Goal: Transaction & Acquisition: Obtain resource

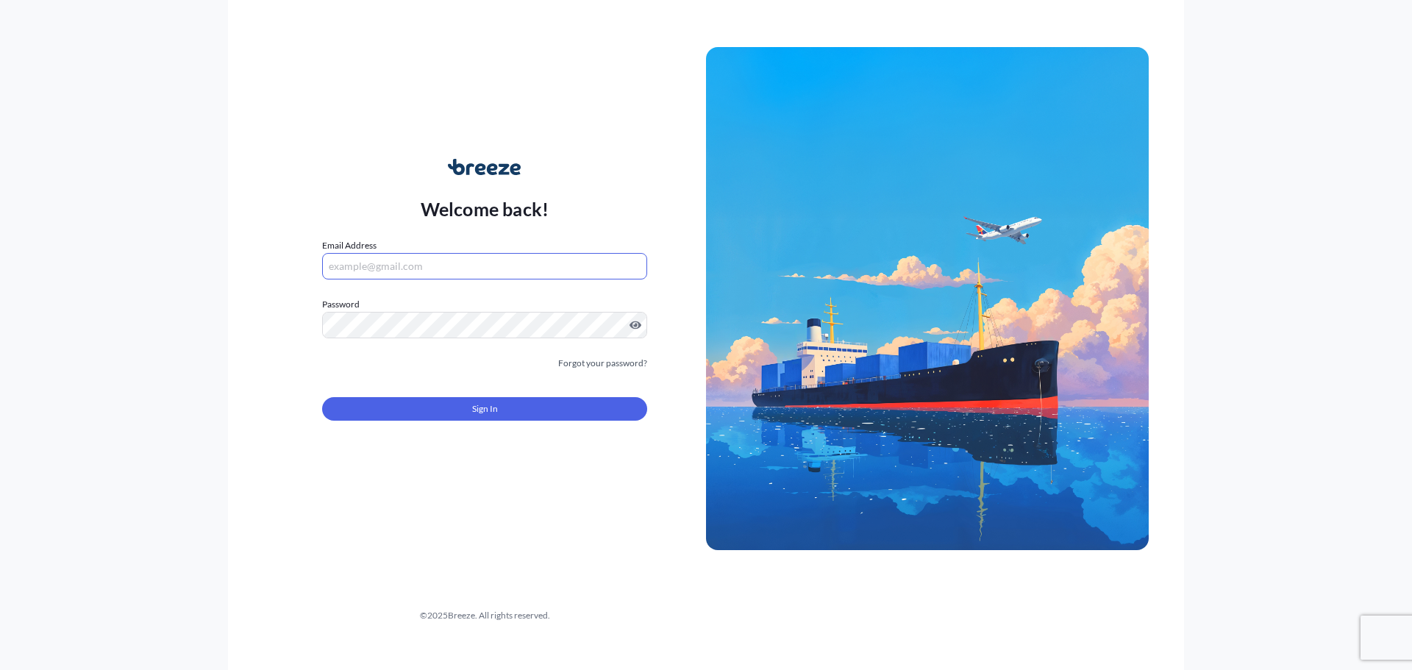
click at [463, 271] on input "Email Address" at bounding box center [484, 266] width 325 height 26
click at [613, 364] on link "Forgot your password?" at bounding box center [602, 363] width 89 height 15
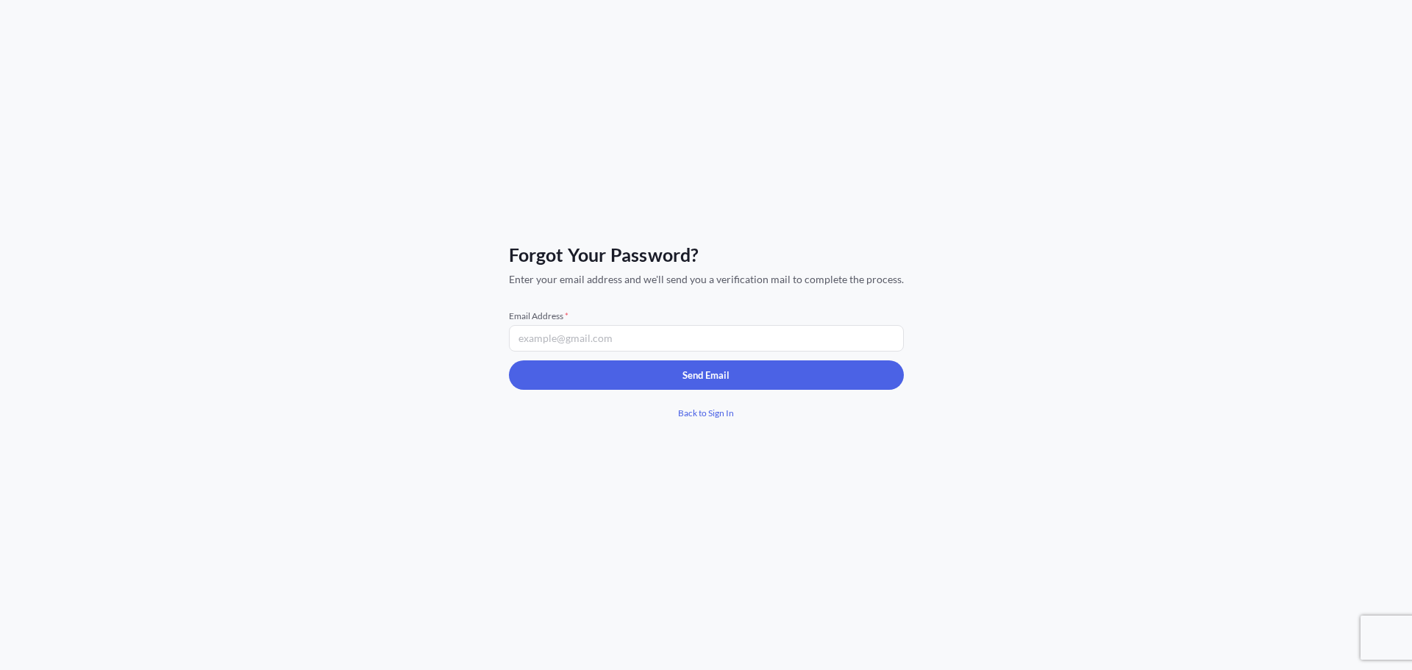
click at [580, 332] on input "Email Address *" at bounding box center [706, 338] width 395 height 26
type input "[EMAIL_ADDRESS][DOMAIN_NAME]"
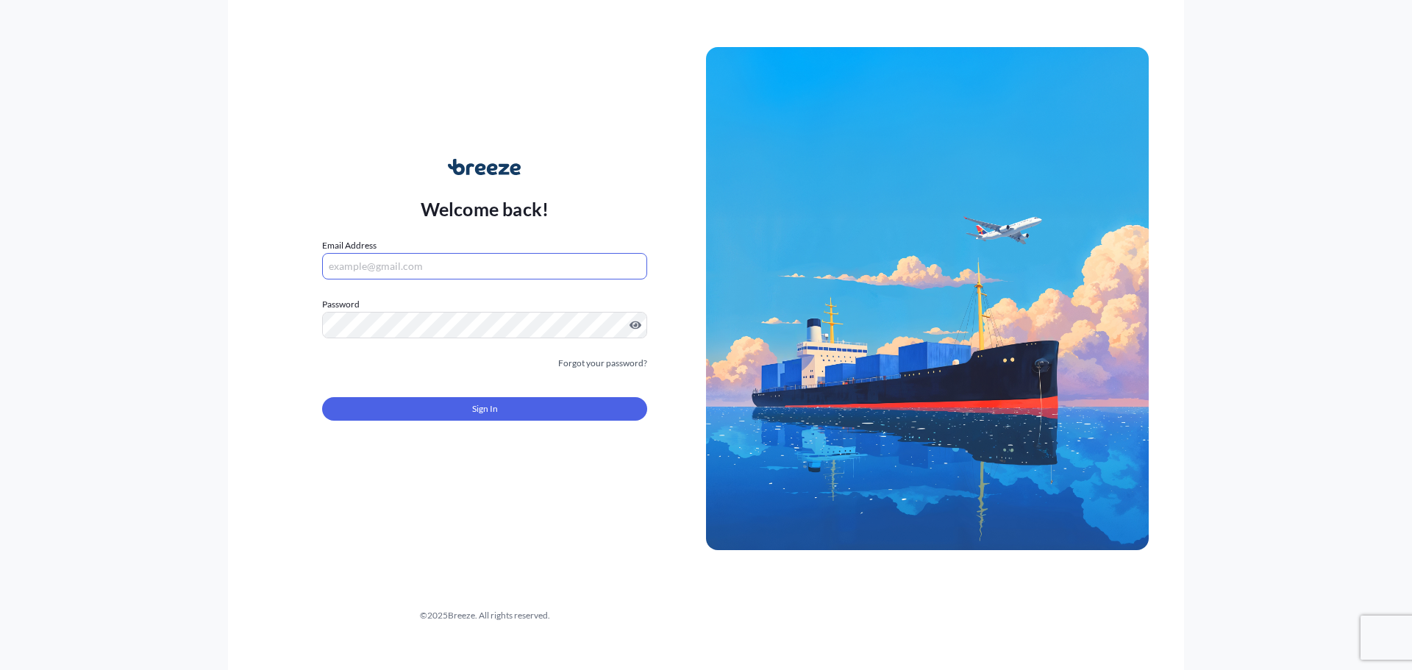
click at [435, 271] on input "Email Address" at bounding box center [484, 266] width 325 height 26
type input "d"
type input "[EMAIL_ADDRESS][DOMAIN_NAME]"
click at [440, 415] on button "Sign In" at bounding box center [484, 409] width 325 height 24
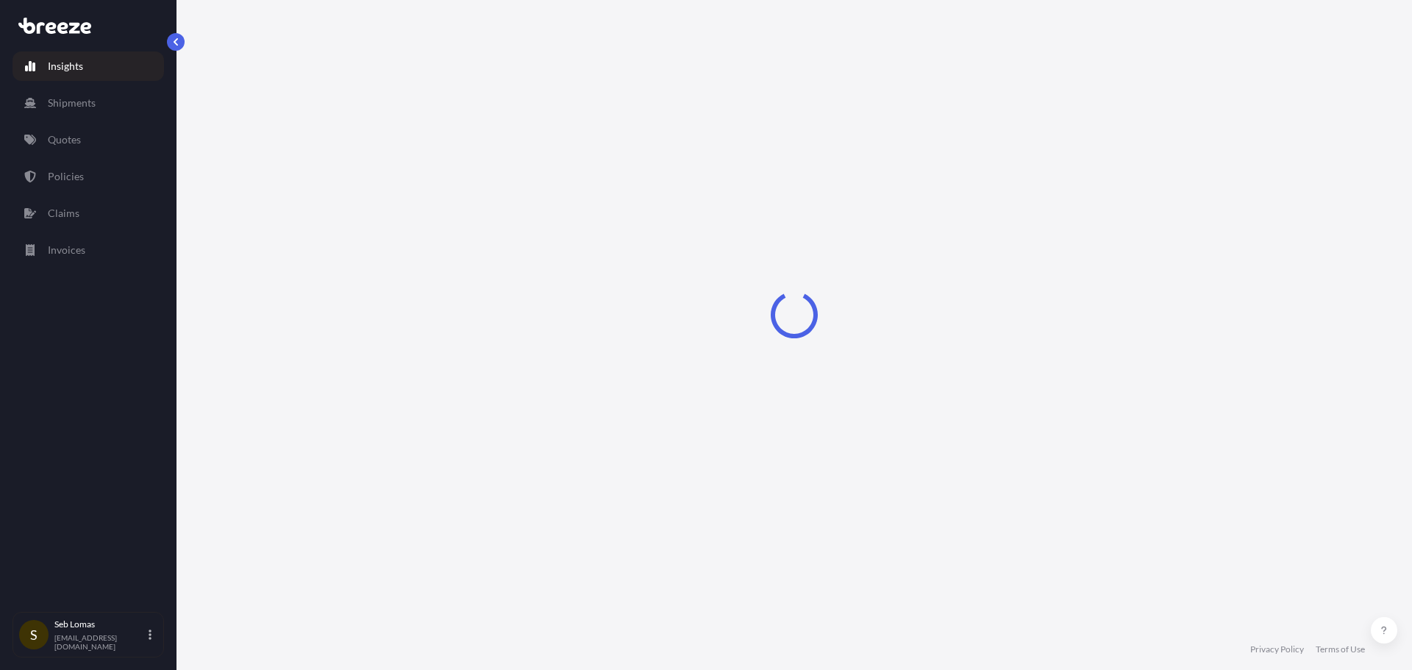
select select "2025"
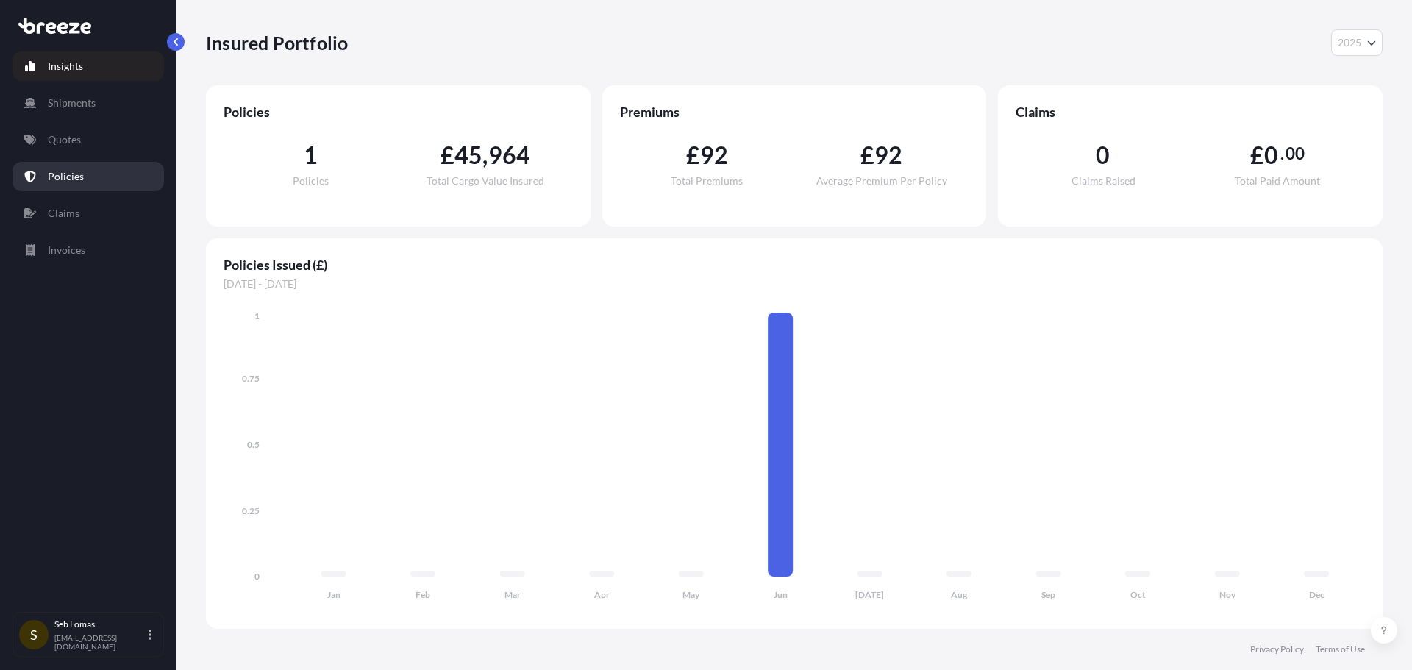
click at [72, 164] on link "Policies" at bounding box center [88, 176] width 151 height 29
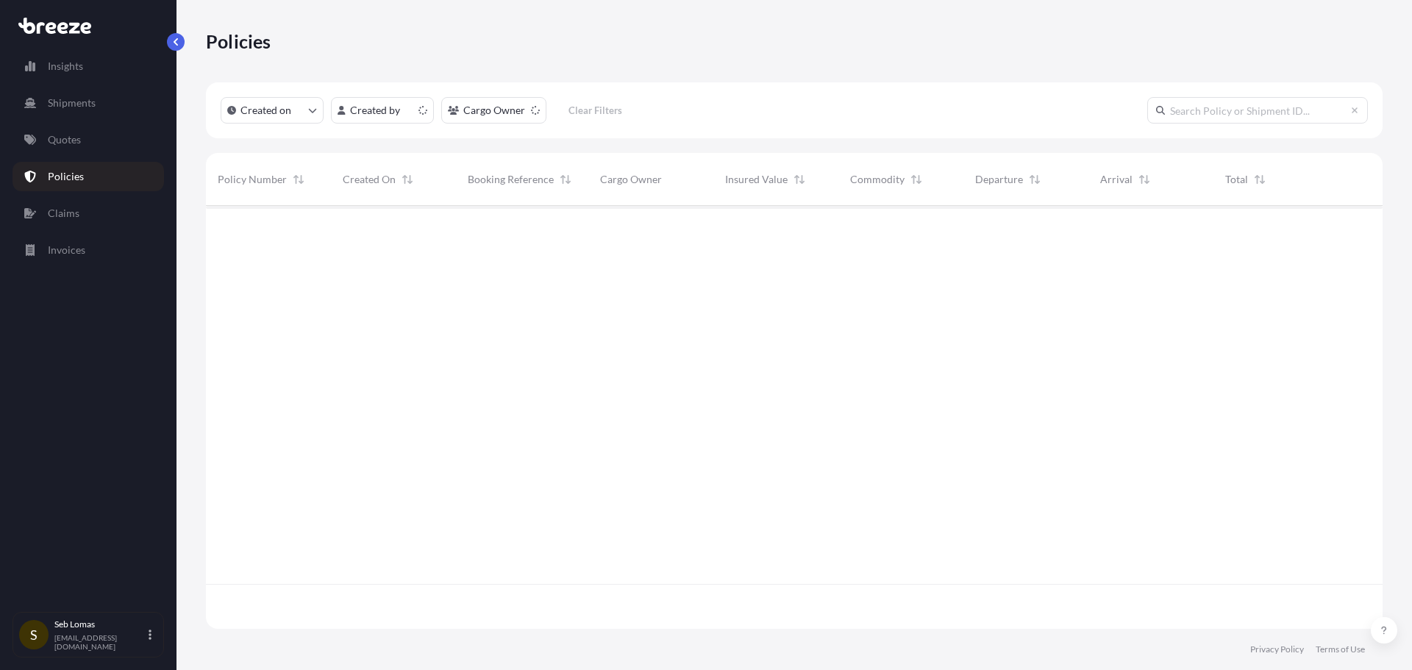
scroll to position [420, 1166]
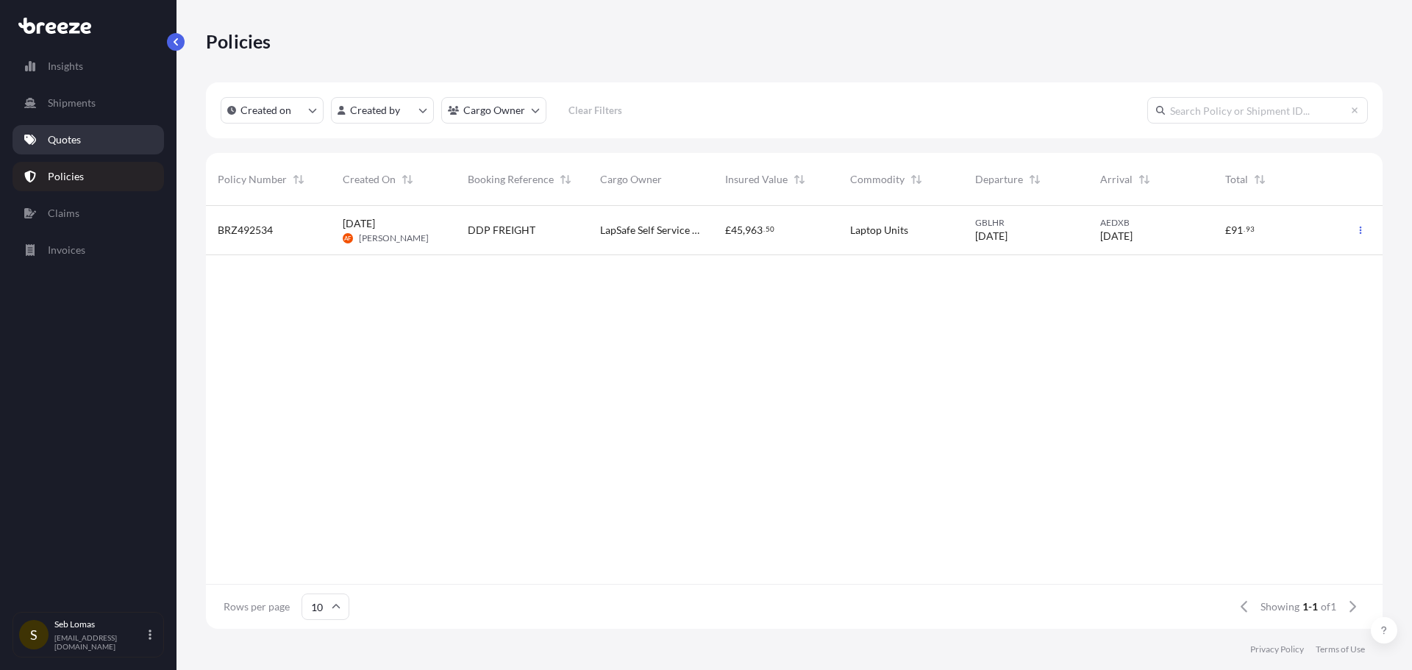
click at [55, 134] on p "Quotes" at bounding box center [64, 139] width 33 height 15
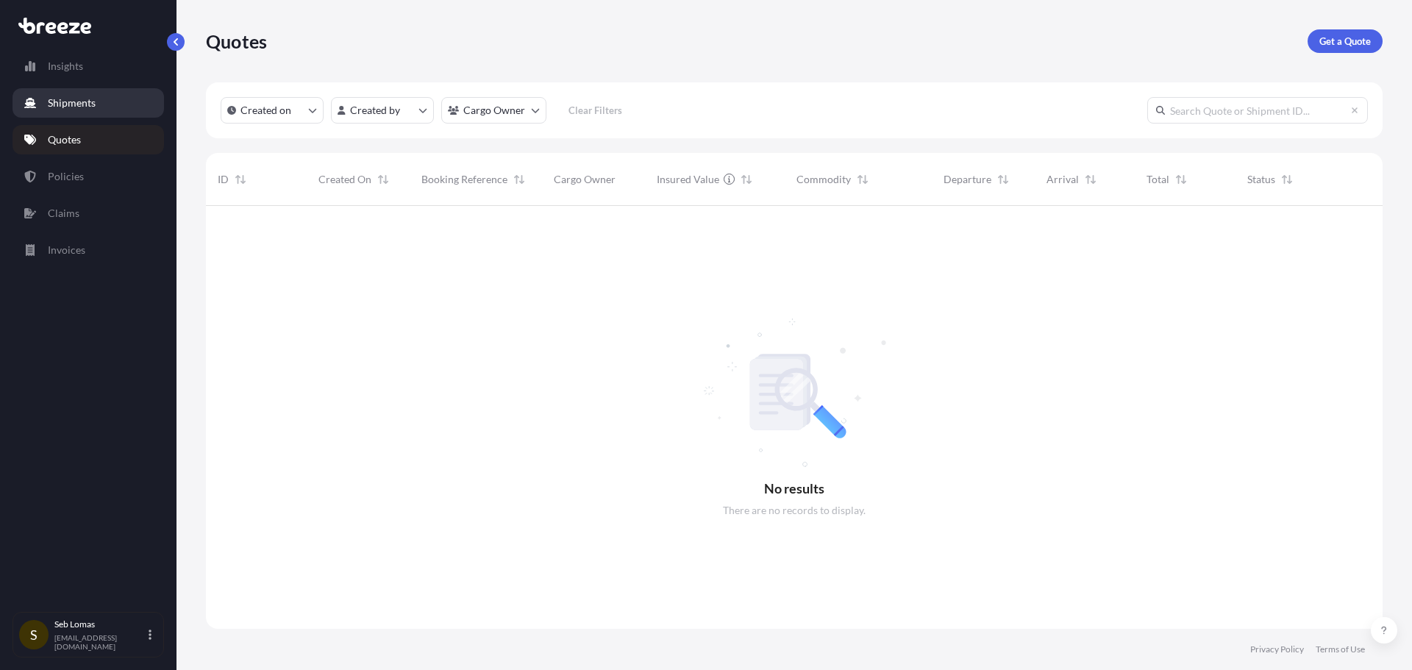
scroll to position [465, 1166]
click at [71, 107] on p "Shipments" at bounding box center [72, 103] width 48 height 15
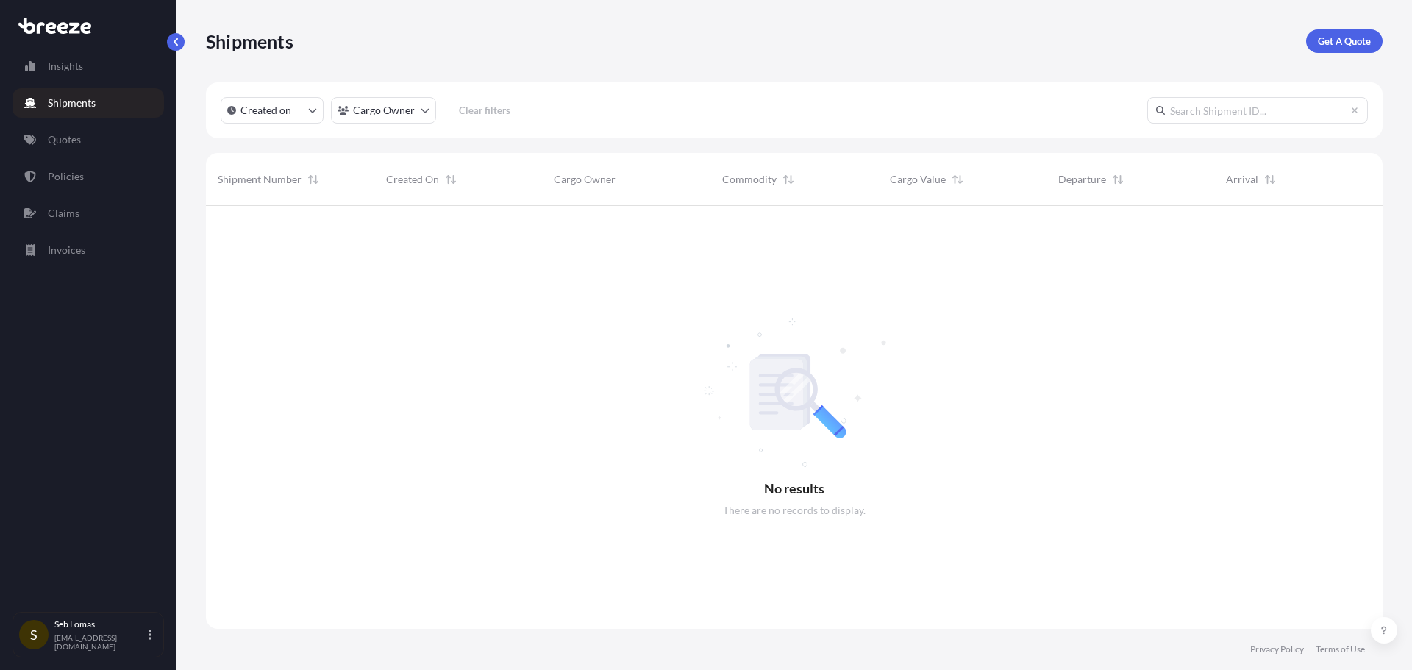
scroll to position [465, 1166]
click at [76, 74] on link "Insights" at bounding box center [88, 65] width 151 height 29
select select "2025"
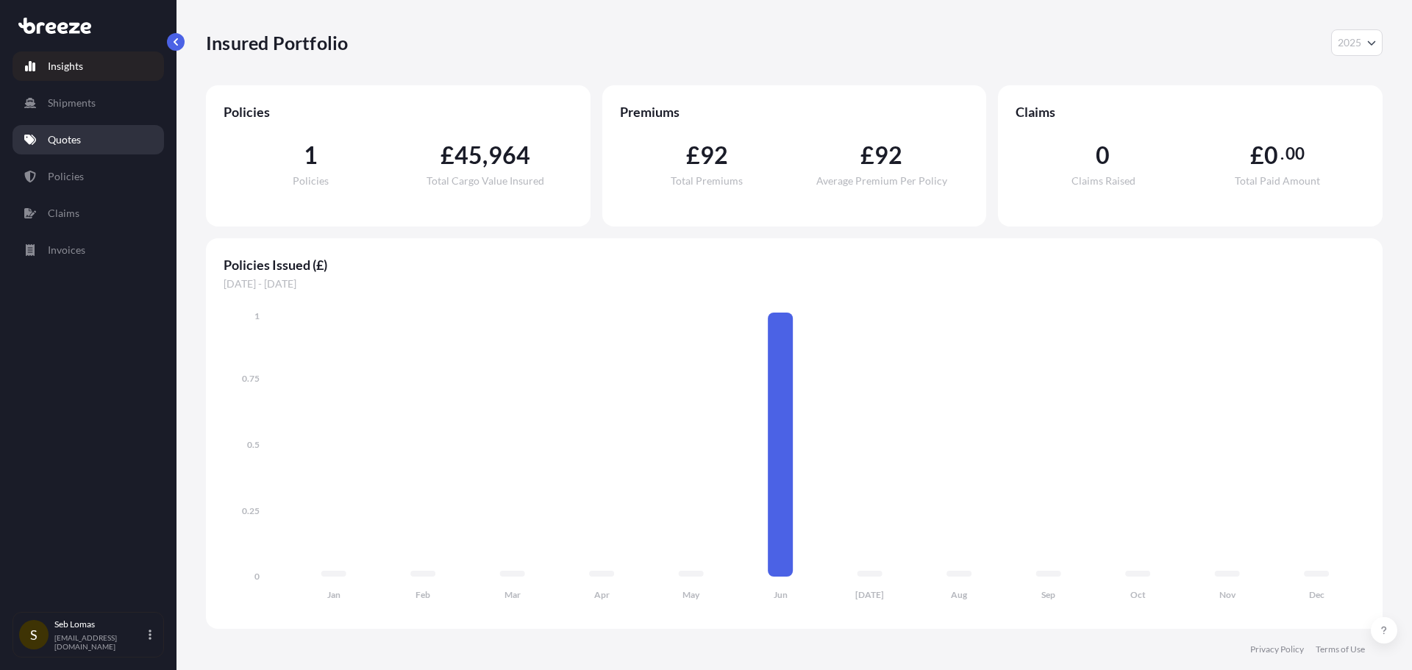
click at [71, 148] on link "Quotes" at bounding box center [88, 139] width 151 height 29
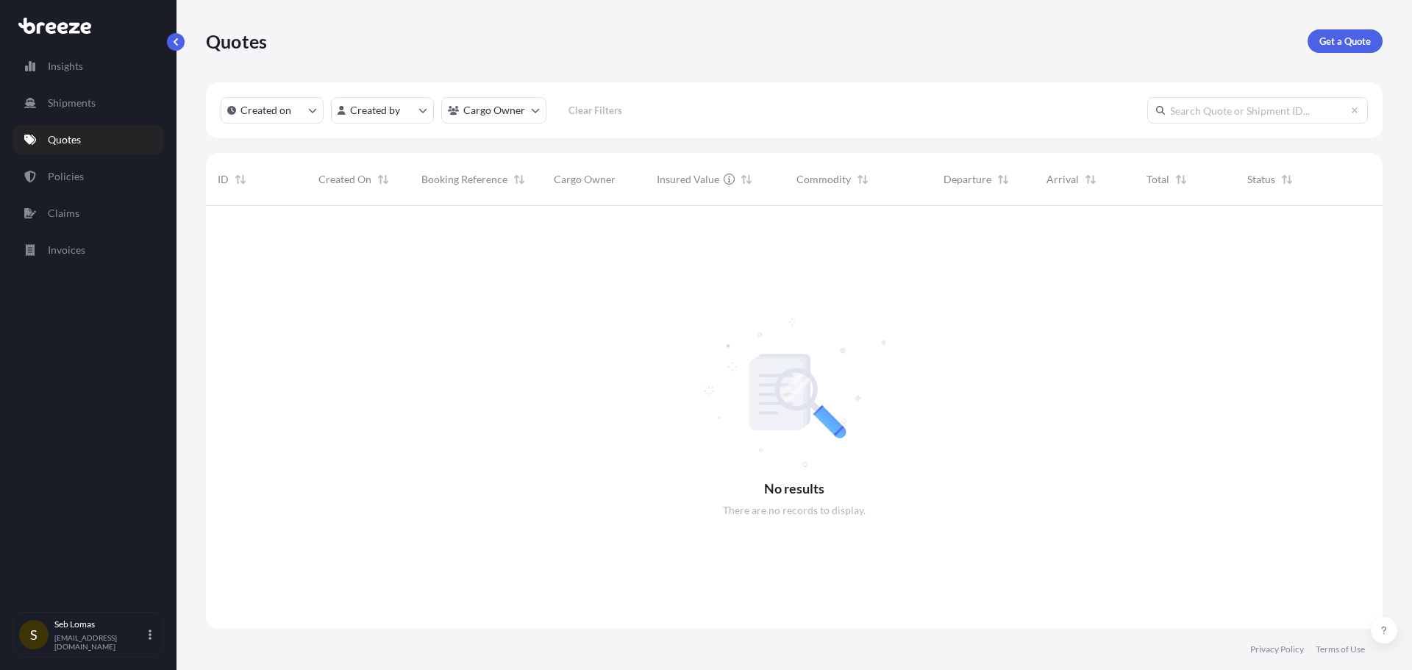
scroll to position [465, 1166]
click at [79, 113] on link "Shipments" at bounding box center [88, 102] width 151 height 29
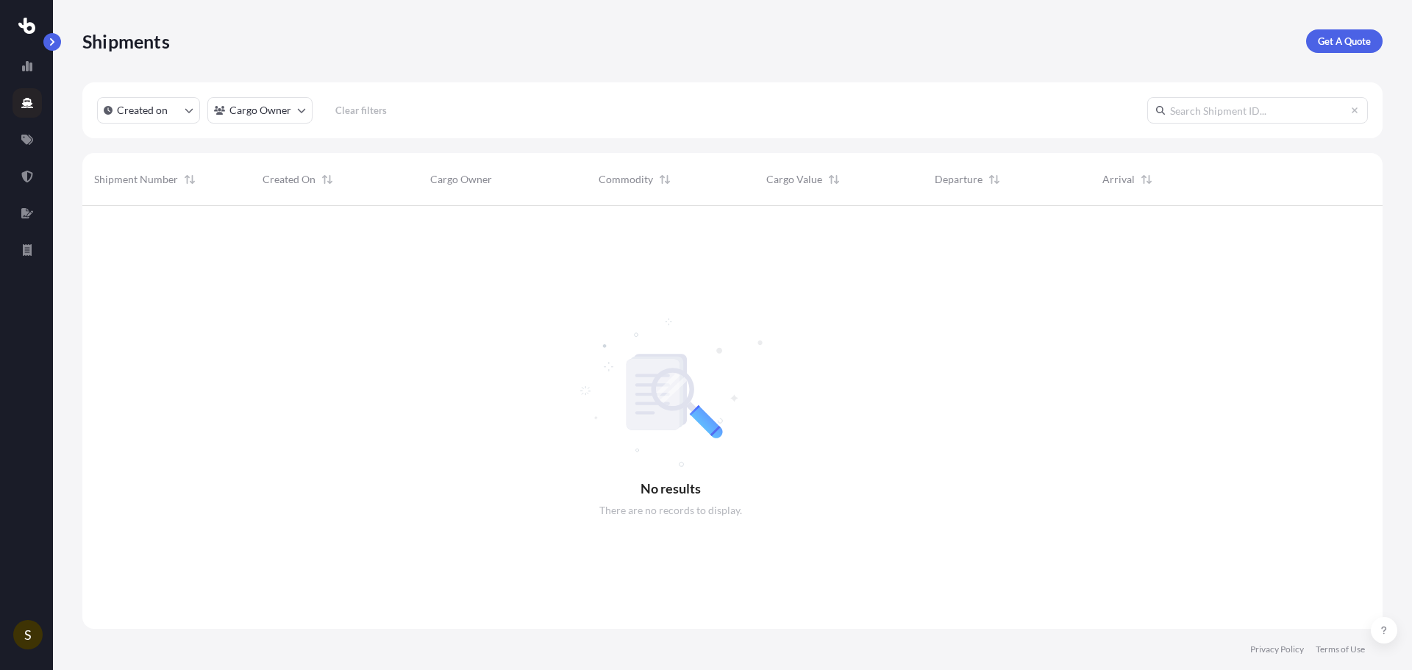
scroll to position [465, 1289]
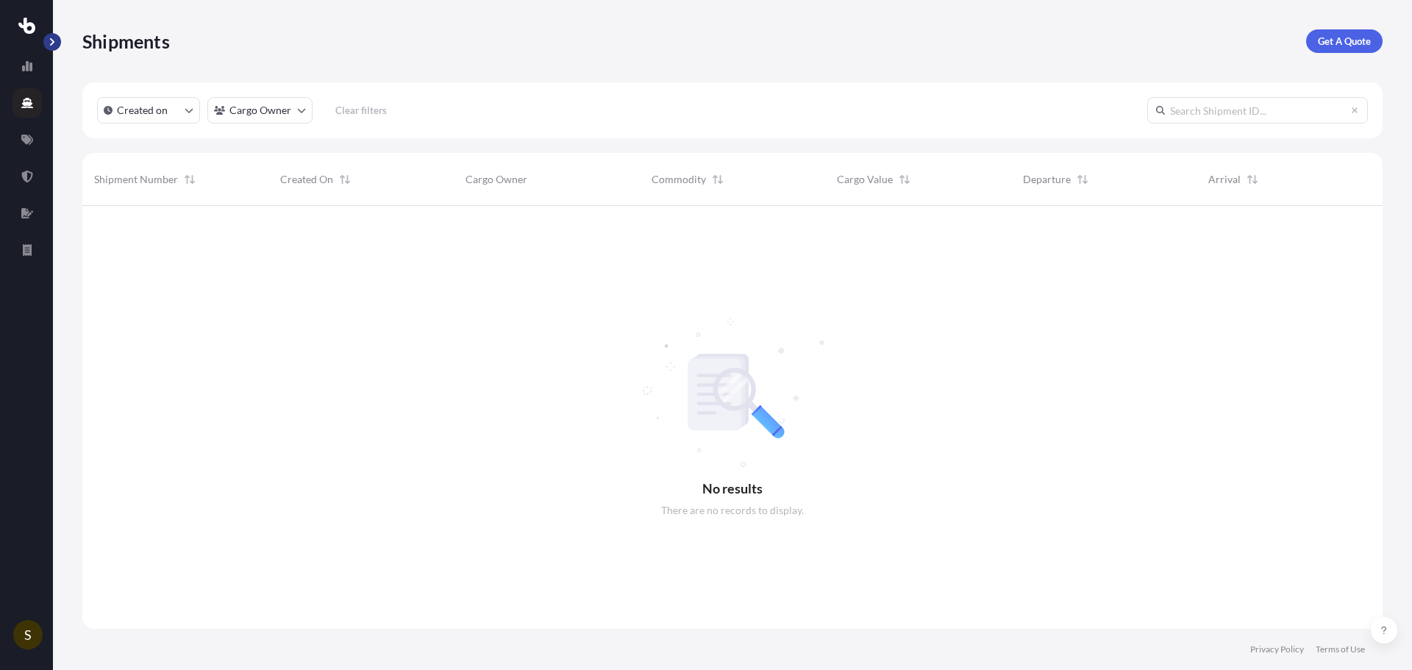
click at [58, 38] on button "button" at bounding box center [52, 42] width 18 height 18
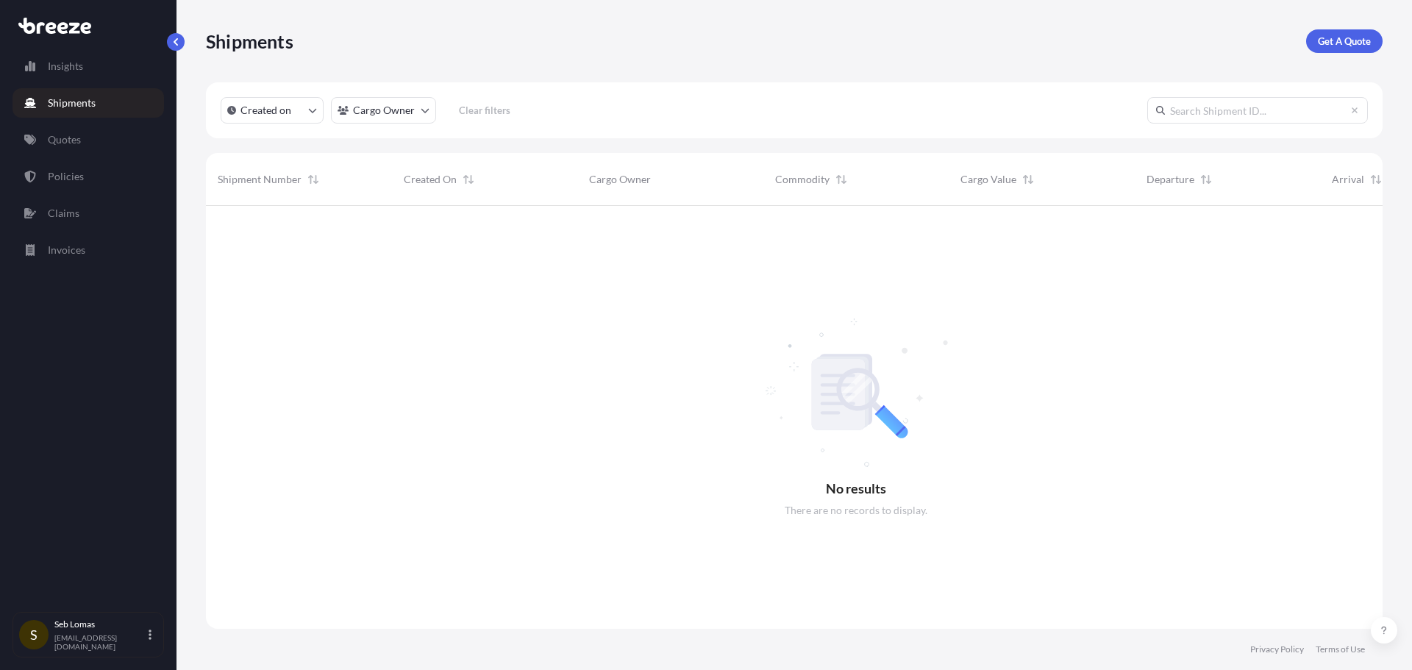
scroll to position [465, 1166]
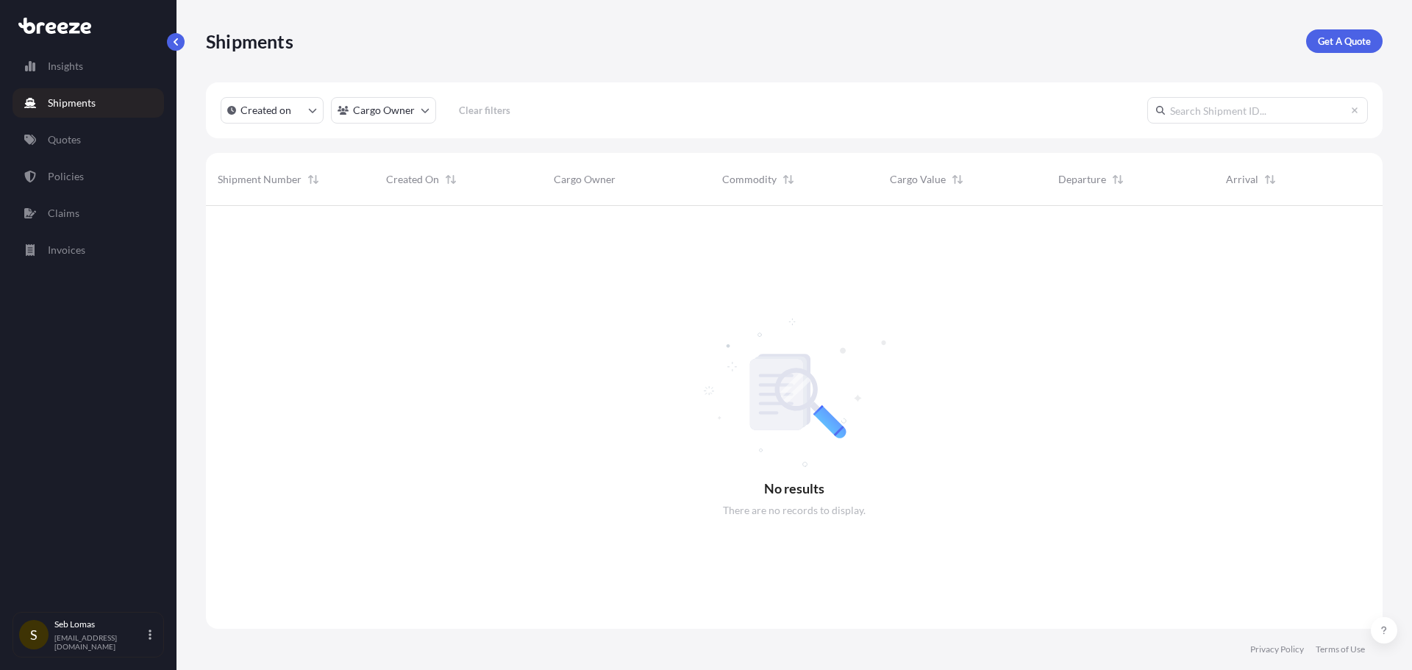
click at [57, 32] on icon at bounding box center [54, 26] width 73 height 16
click at [96, 70] on link "Insights" at bounding box center [88, 65] width 151 height 29
select select "2025"
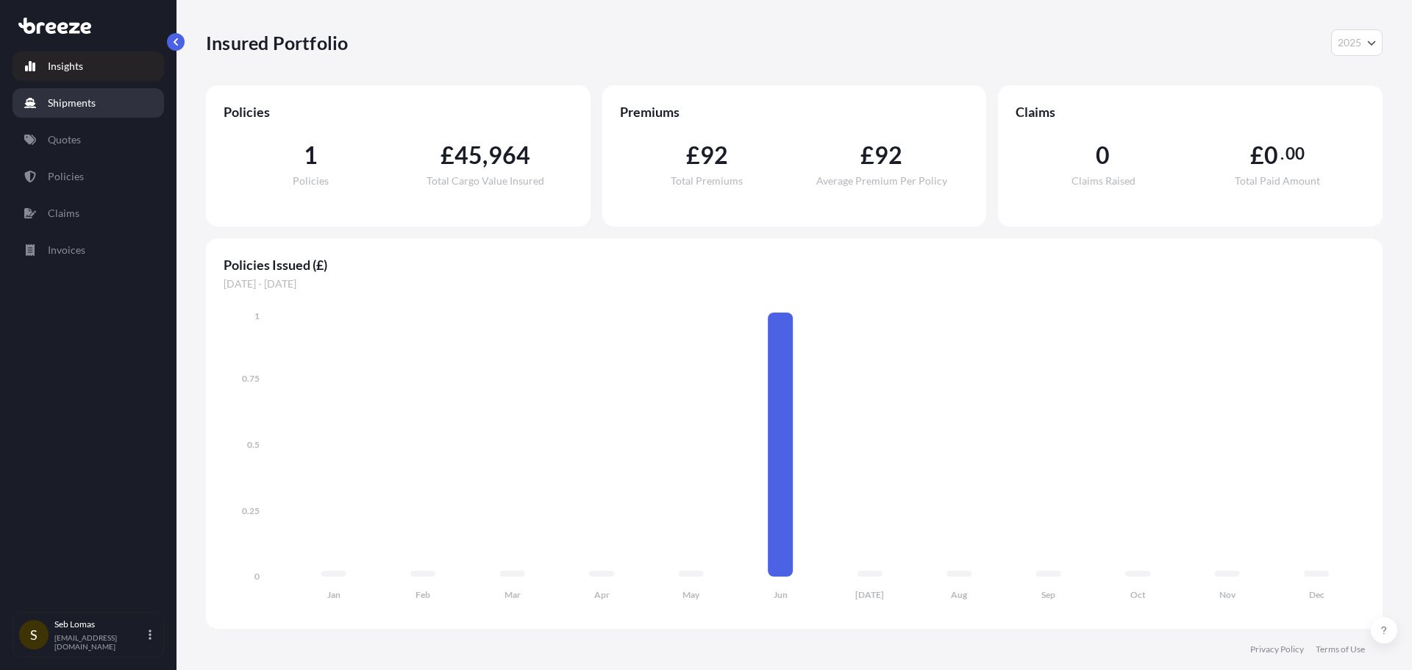
click at [75, 112] on link "Shipments" at bounding box center [88, 102] width 151 height 29
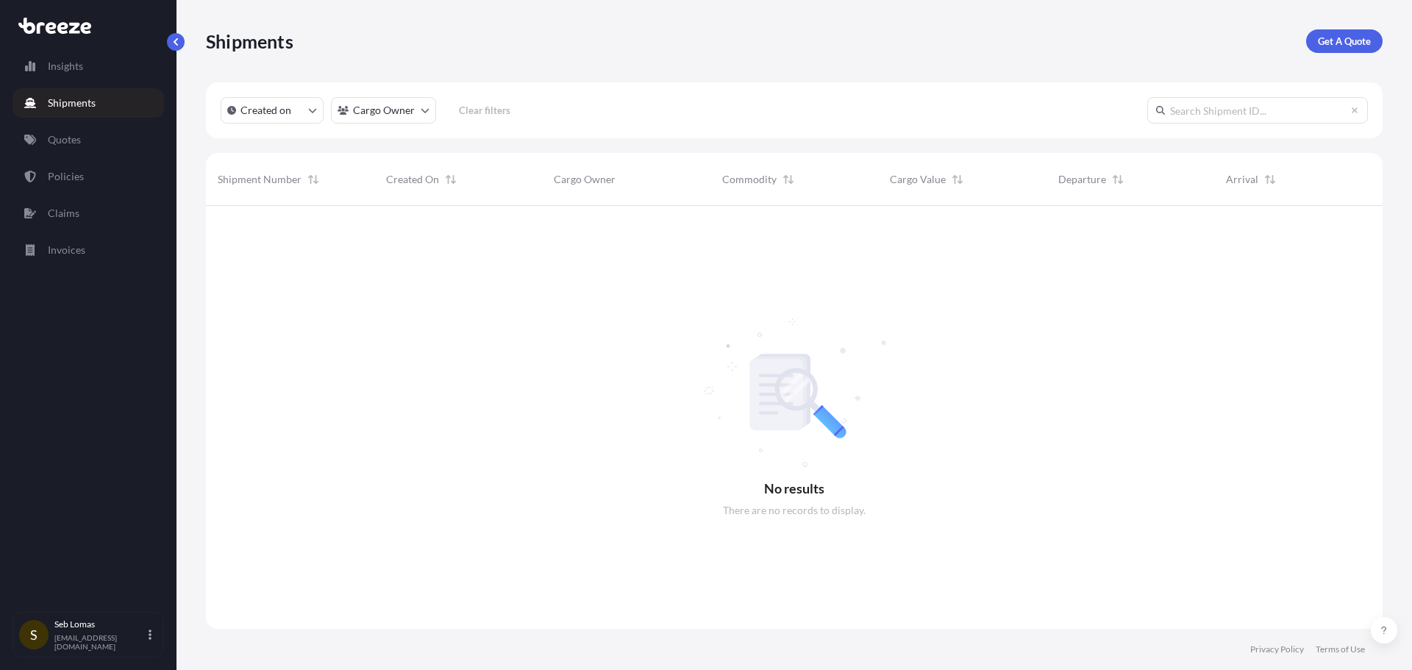
scroll to position [465, 1166]
click at [71, 121] on div "Insights Shipments Quotes Policies Claims Invoices" at bounding box center [88, 325] width 151 height 574
click at [71, 130] on link "Quotes" at bounding box center [88, 139] width 151 height 29
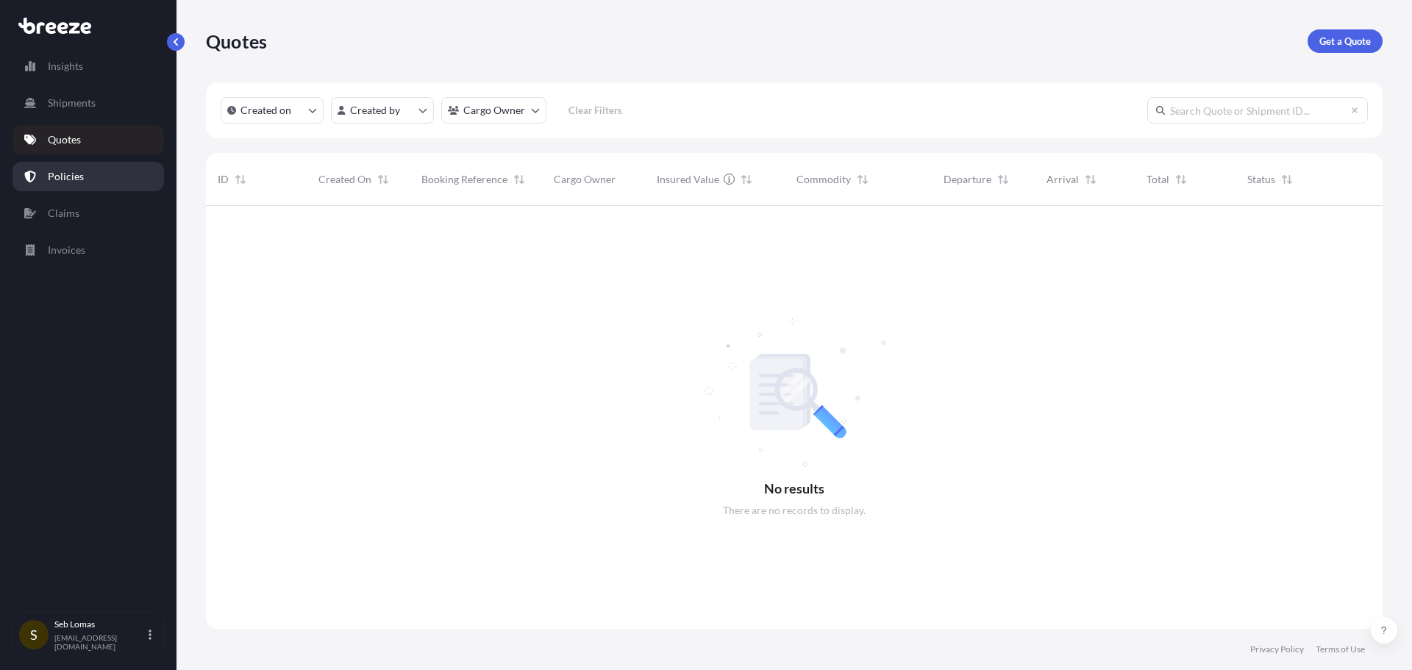
click at [68, 183] on p "Policies" at bounding box center [66, 176] width 36 height 15
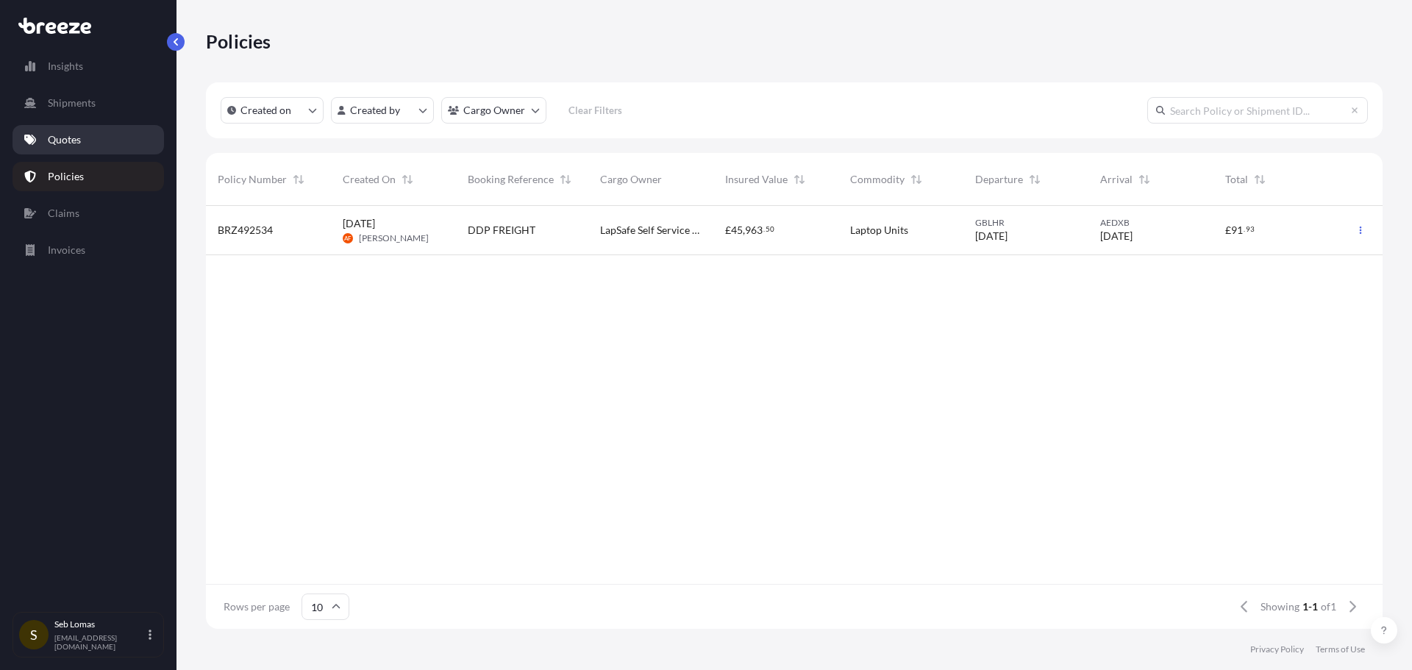
click at [96, 136] on link "Quotes" at bounding box center [88, 139] width 151 height 29
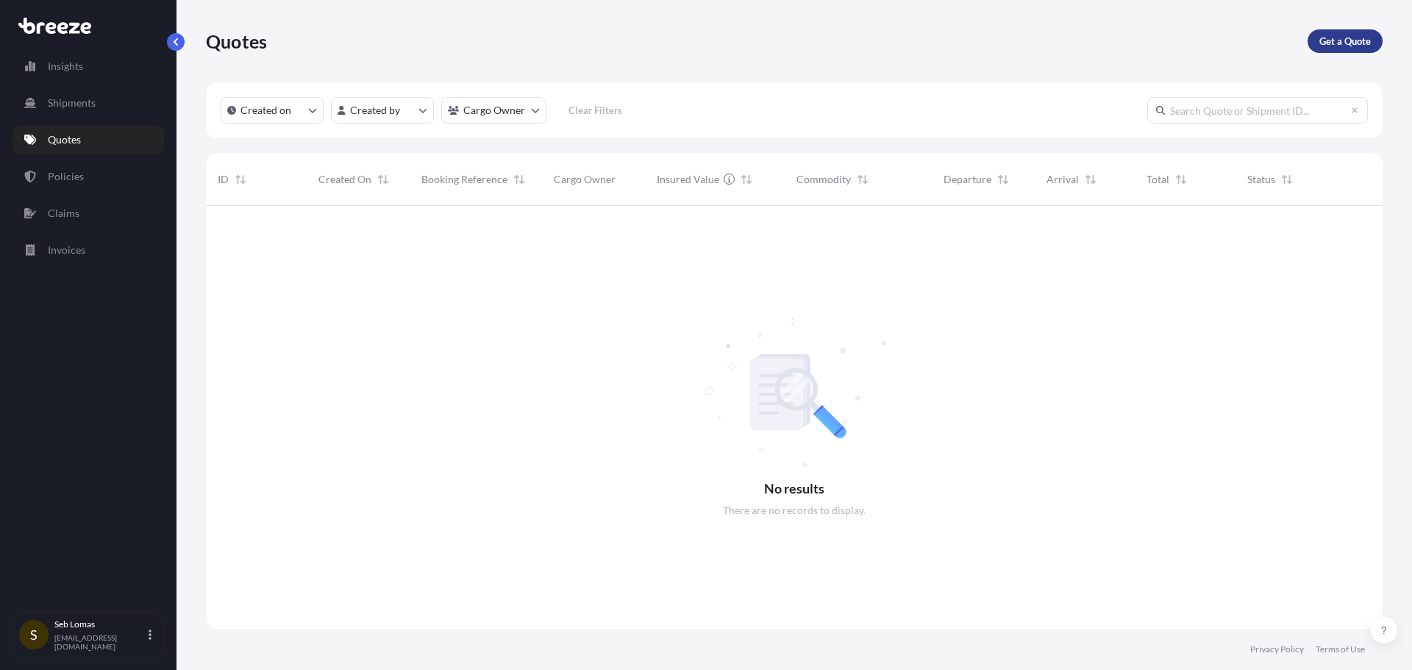
click at [1334, 38] on p "Get a Quote" at bounding box center [1344, 41] width 51 height 15
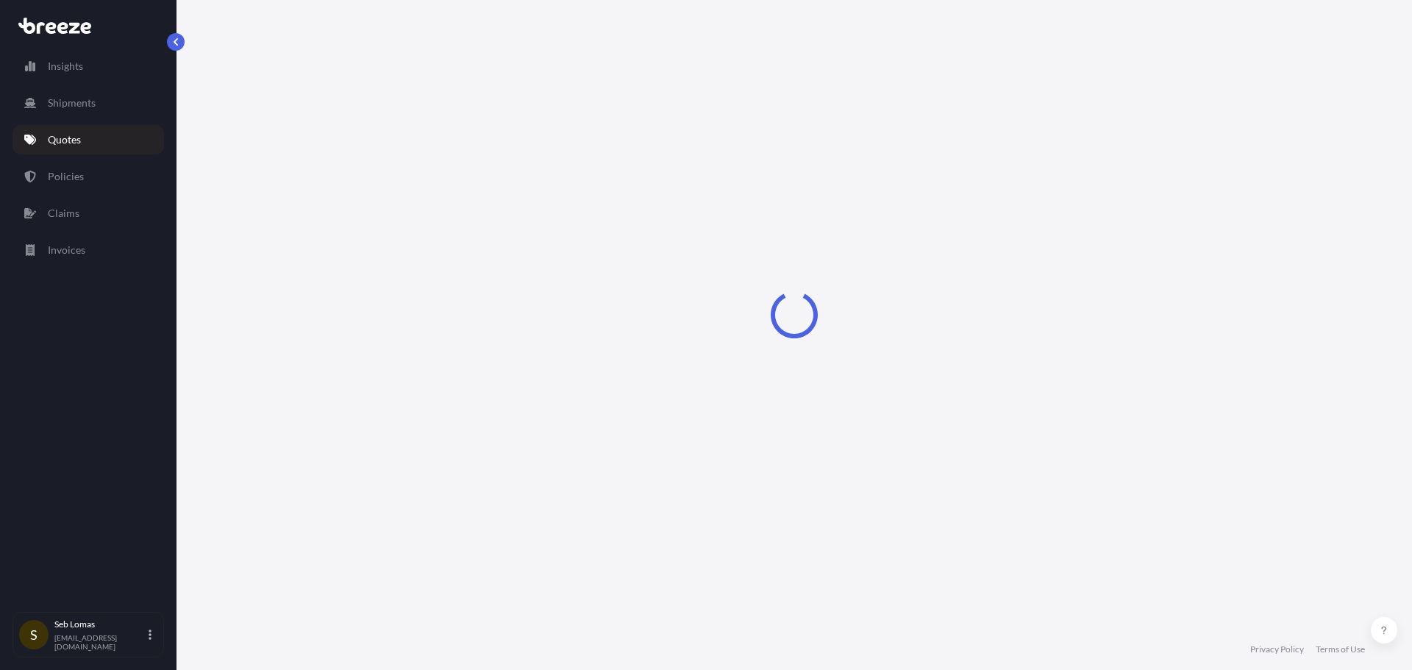
select select "Road"
select select "Sea"
select select "1"
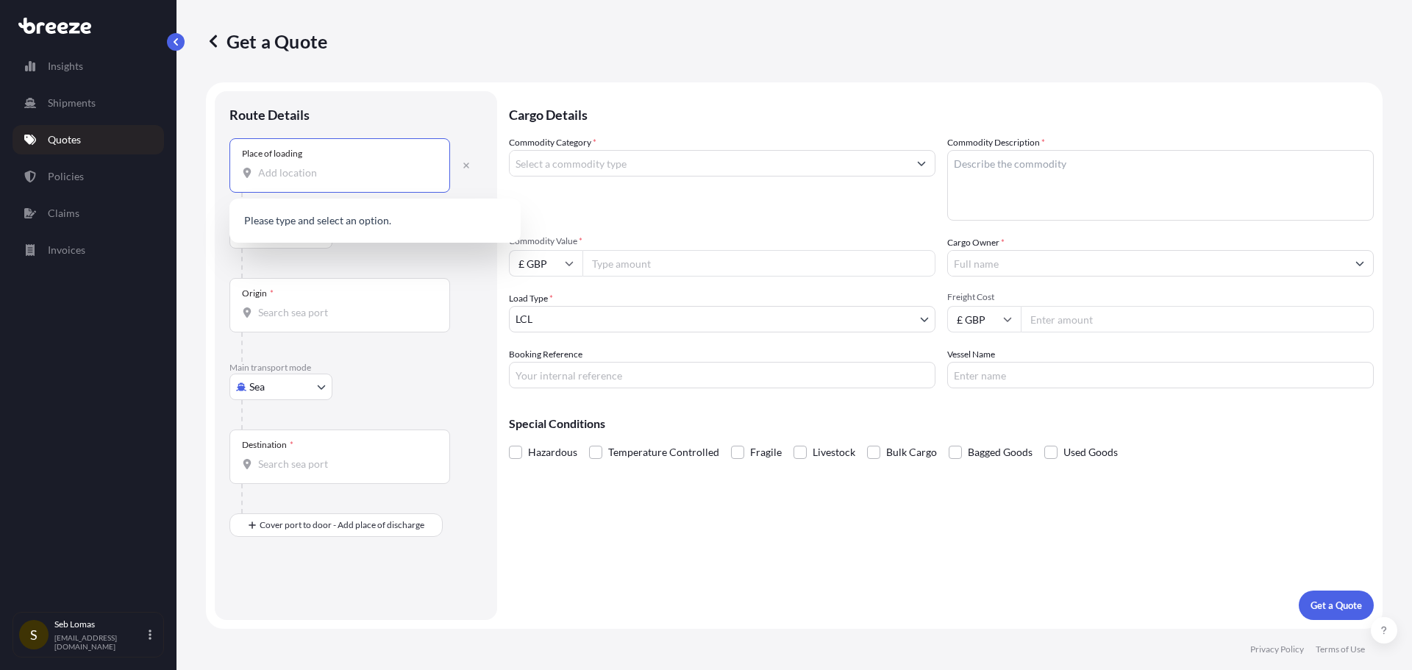
click at [269, 173] on input "Place of loading" at bounding box center [345, 172] width 174 height 15
